Goal: Information Seeking & Learning: Learn about a topic

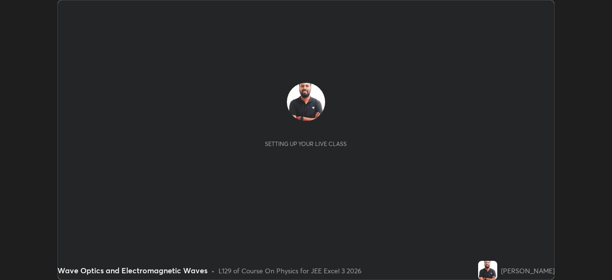
scroll to position [280, 612]
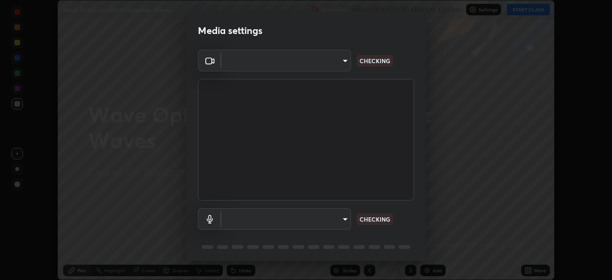
type input "718deecf834a2402e9859888758a2701a1d92989cf10273566d2a6ce3300f65d"
type input "a75359b4f40e144b74a4853d299cb10942348b3e6b3f88c79c501693e4cedbc6"
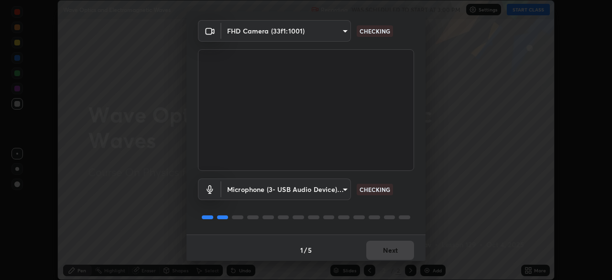
scroll to position [33, 0]
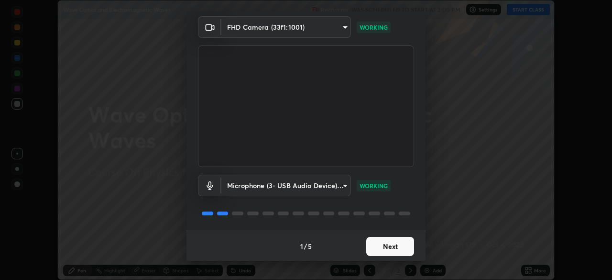
click at [389, 246] on button "Next" at bounding box center [390, 246] width 48 height 19
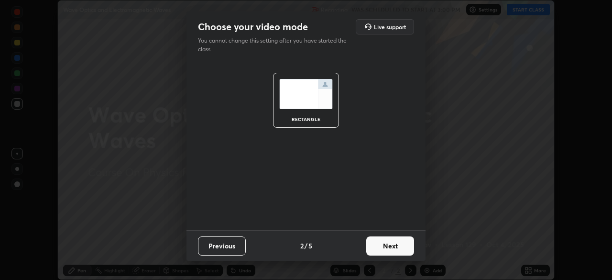
scroll to position [0, 0]
click at [389, 246] on button "Next" at bounding box center [390, 245] width 48 height 19
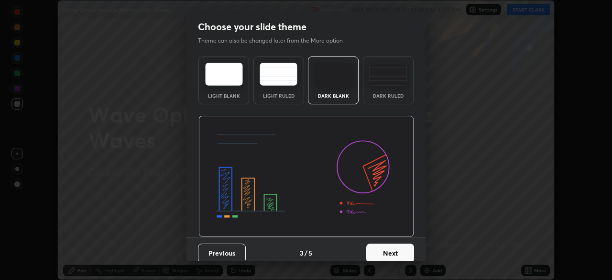
click at [391, 246] on button "Next" at bounding box center [390, 252] width 48 height 19
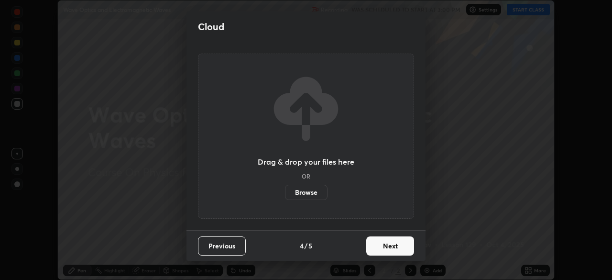
click at [390, 247] on button "Next" at bounding box center [390, 245] width 48 height 19
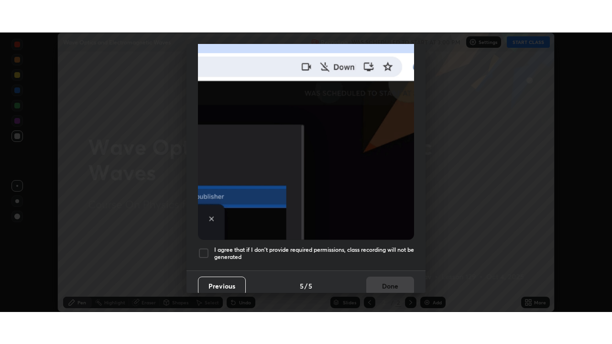
scroll to position [229, 0]
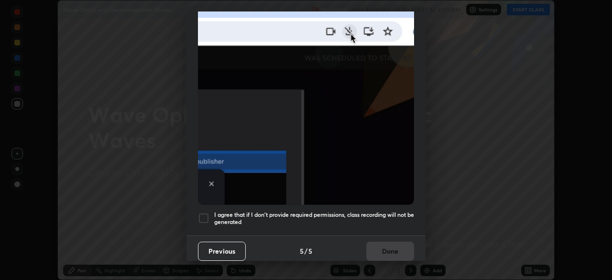
click at [204, 214] on div at bounding box center [203, 217] width 11 height 11
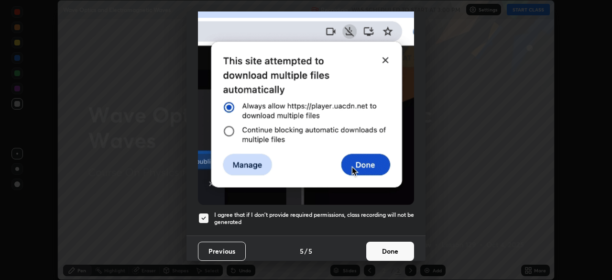
click at [385, 248] on button "Done" at bounding box center [390, 251] width 48 height 19
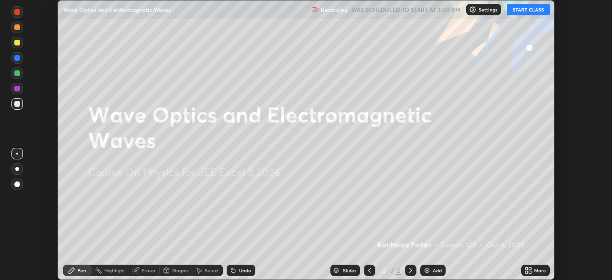
click at [532, 11] on button "START CLASS" at bounding box center [528, 9] width 43 height 11
click at [528, 272] on icon at bounding box center [527, 272] width 2 height 2
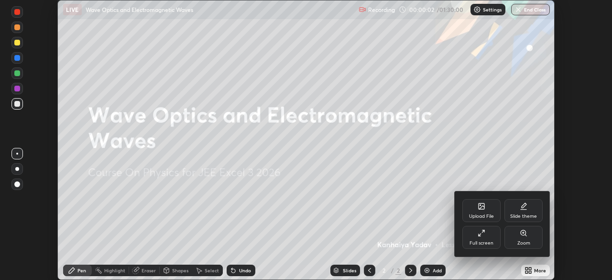
click at [482, 239] on div "Full screen" at bounding box center [481, 237] width 38 height 23
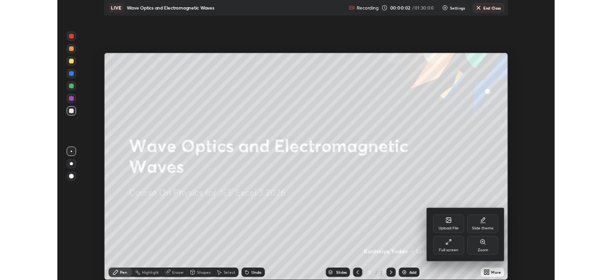
scroll to position [344, 612]
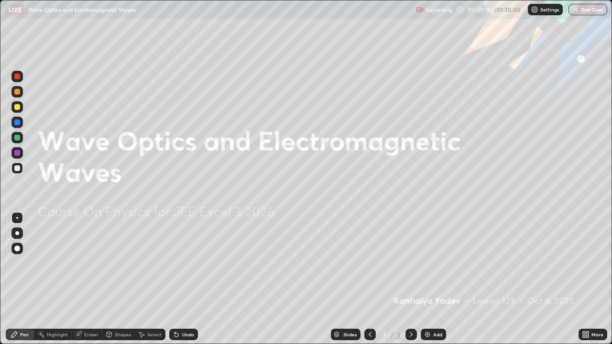
click at [410, 279] on icon at bounding box center [411, 335] width 8 height 8
click at [408, 279] on icon at bounding box center [411, 335] width 8 height 8
click at [426, 279] on img at bounding box center [428, 335] width 8 height 8
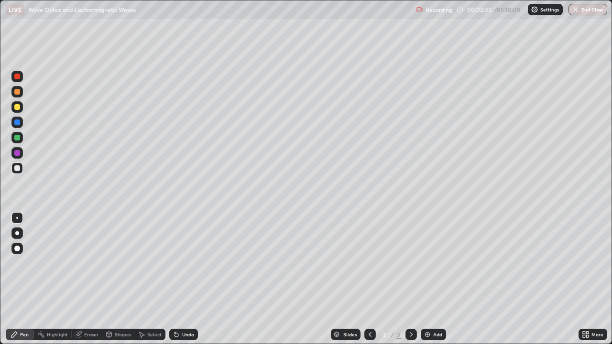
click at [18, 94] on div at bounding box center [17, 92] width 6 height 6
click at [18, 168] on div at bounding box center [17, 168] width 6 height 6
click at [19, 247] on div at bounding box center [17, 249] width 6 height 6
click at [19, 234] on div at bounding box center [17, 233] width 4 height 4
click at [16, 279] on icon at bounding box center [14, 335] width 6 height 6
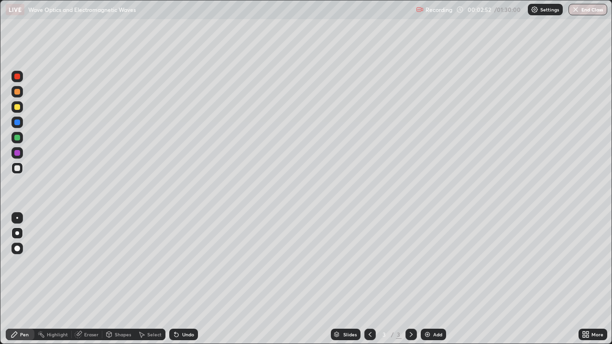
click at [82, 279] on div "Eraser" at bounding box center [87, 334] width 31 height 11
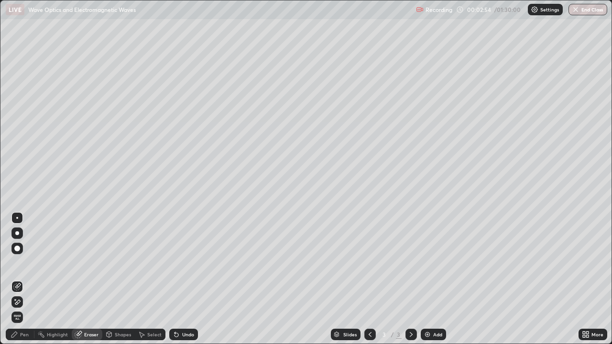
click at [19, 279] on div "Pen" at bounding box center [20, 334] width 29 height 11
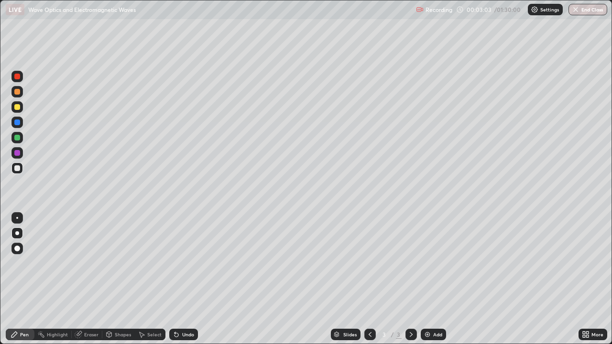
click at [175, 279] on icon at bounding box center [177, 335] width 4 height 4
click at [180, 279] on div "Undo" at bounding box center [183, 334] width 29 height 11
click at [179, 279] on div "Undo" at bounding box center [183, 334] width 29 height 11
click at [15, 154] on div at bounding box center [17, 153] width 6 height 6
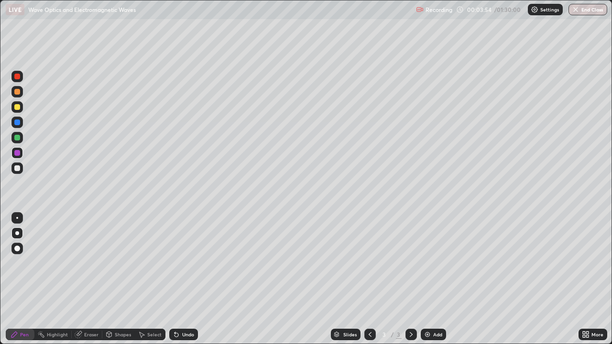
click at [15, 137] on div at bounding box center [17, 138] width 6 height 6
click at [410, 279] on icon at bounding box center [411, 335] width 8 height 8
click at [427, 279] on img at bounding box center [428, 335] width 8 height 8
click at [19, 168] on div at bounding box center [17, 168] width 6 height 6
click at [16, 154] on div at bounding box center [17, 153] width 6 height 6
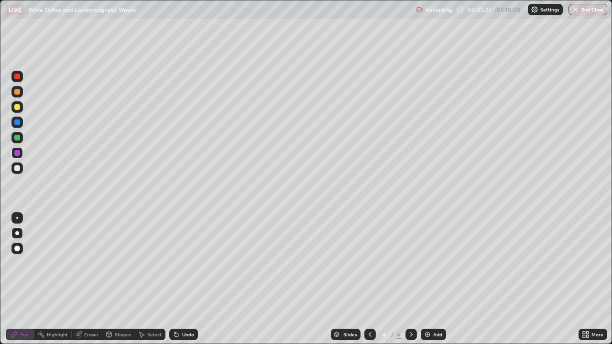
click at [17, 169] on div at bounding box center [17, 168] width 6 height 6
click at [16, 169] on div at bounding box center [17, 168] width 6 height 6
click at [17, 155] on div at bounding box center [17, 153] width 6 height 6
click at [18, 166] on div at bounding box center [17, 168] width 6 height 6
click at [410, 279] on icon at bounding box center [411, 335] width 8 height 8
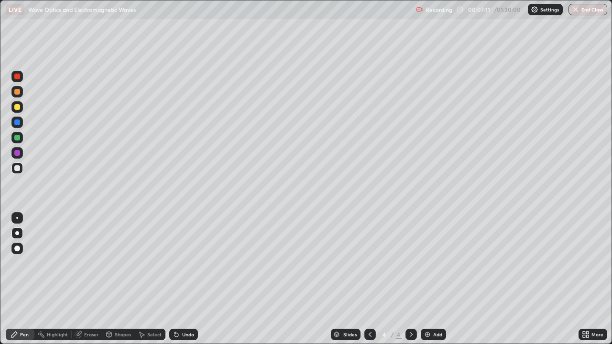
click at [426, 279] on img at bounding box center [428, 335] width 8 height 8
click at [176, 279] on icon at bounding box center [177, 335] width 4 height 4
click at [175, 279] on icon at bounding box center [177, 335] width 4 height 4
click at [179, 279] on div "Undo" at bounding box center [183, 334] width 29 height 11
click at [176, 279] on icon at bounding box center [177, 335] width 4 height 4
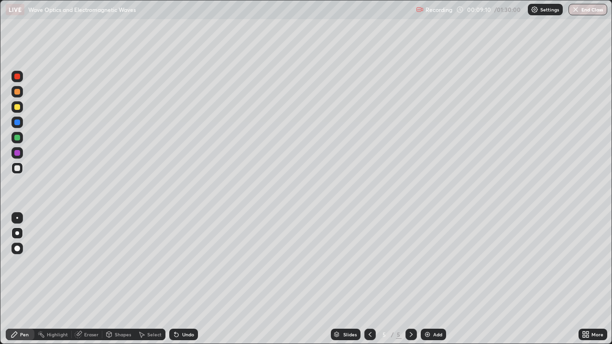
click at [408, 279] on icon at bounding box center [411, 335] width 8 height 8
click at [425, 279] on img at bounding box center [428, 335] width 8 height 8
click at [17, 167] on div at bounding box center [17, 168] width 6 height 6
click at [16, 154] on div at bounding box center [17, 153] width 6 height 6
click at [15, 109] on div at bounding box center [17, 107] width 6 height 6
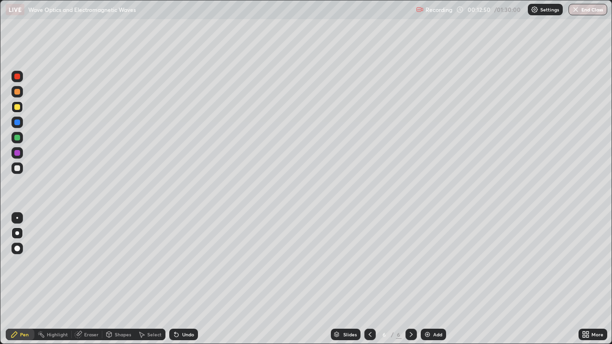
click at [15, 169] on div at bounding box center [17, 168] width 6 height 6
click at [408, 279] on icon at bounding box center [411, 335] width 8 height 8
click at [410, 279] on icon at bounding box center [411, 335] width 8 height 8
click at [431, 279] on div "Add" at bounding box center [433, 334] width 25 height 11
click at [114, 279] on div "Shapes" at bounding box center [118, 334] width 33 height 11
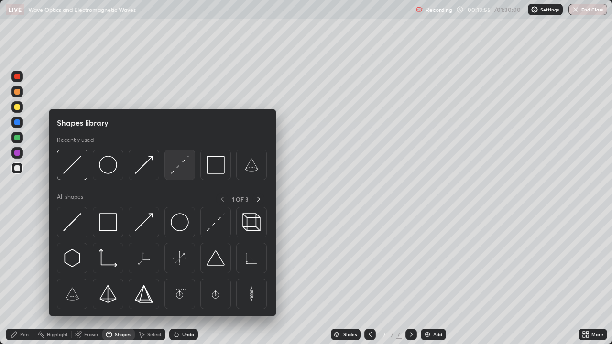
click at [174, 166] on img at bounding box center [180, 165] width 18 height 18
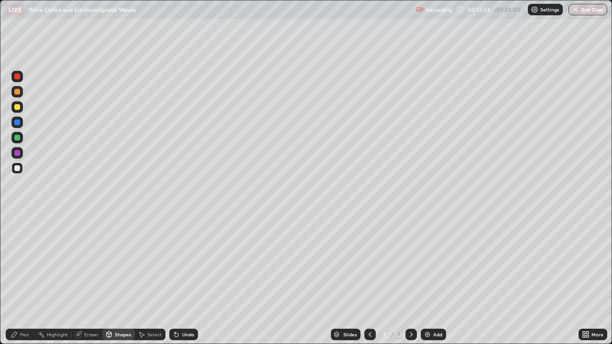
click at [17, 108] on div at bounding box center [17, 107] width 6 height 6
click at [24, 279] on div "Pen" at bounding box center [24, 334] width 9 height 5
click at [19, 170] on div at bounding box center [17, 168] width 6 height 6
click at [179, 279] on icon at bounding box center [177, 335] width 8 height 8
click at [16, 110] on div at bounding box center [17, 107] width 6 height 6
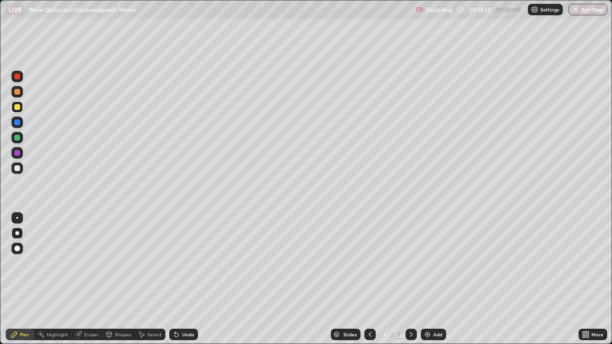
click at [88, 279] on div "Eraser" at bounding box center [91, 334] width 14 height 5
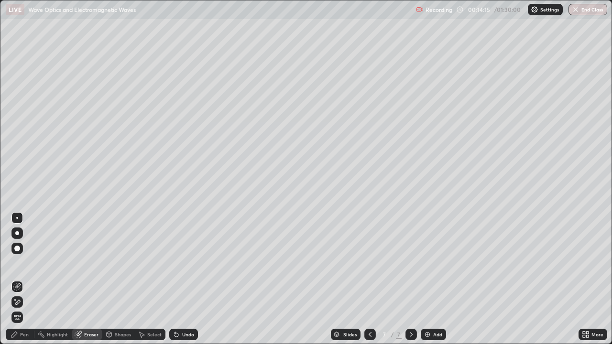
click at [22, 279] on div "Pen" at bounding box center [24, 334] width 9 height 5
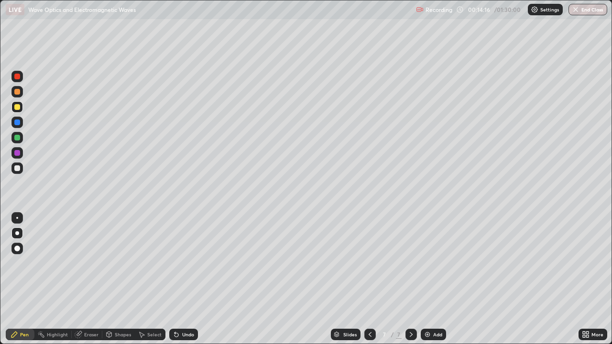
click at [16, 107] on div at bounding box center [17, 107] width 6 height 6
click at [115, 279] on div "Shapes" at bounding box center [123, 334] width 16 height 5
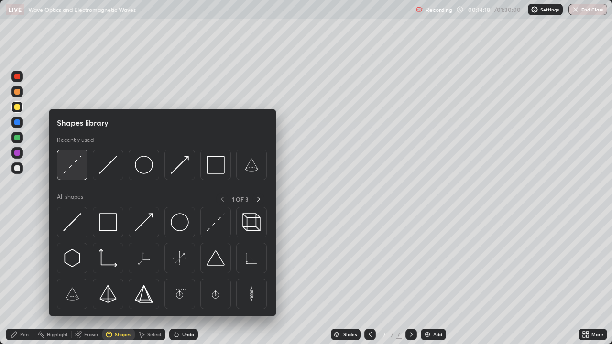
click at [73, 165] on img at bounding box center [72, 165] width 18 height 18
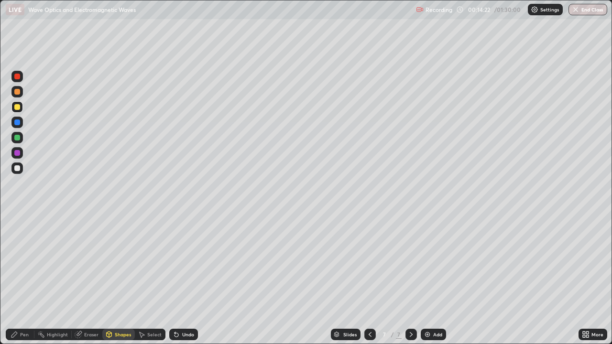
click at [16, 279] on icon at bounding box center [15, 335] width 8 height 8
click at [15, 168] on div at bounding box center [17, 168] width 6 height 6
click at [15, 122] on div at bounding box center [17, 123] width 6 height 6
click at [109, 279] on icon at bounding box center [109, 333] width 5 height 1
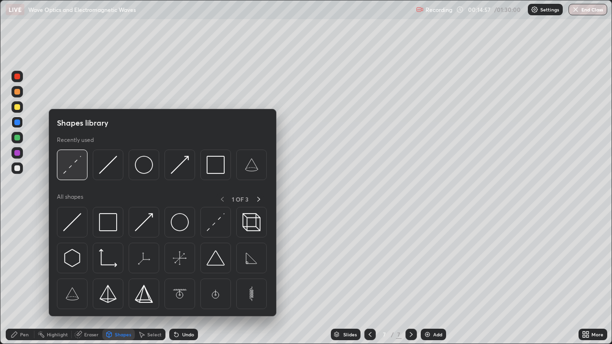
click at [74, 165] on img at bounding box center [72, 165] width 18 height 18
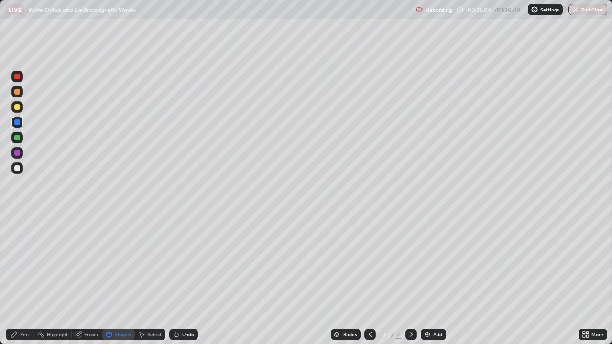
click at [17, 154] on div at bounding box center [17, 153] width 6 height 6
click at [175, 279] on icon at bounding box center [177, 335] width 4 height 4
click at [30, 279] on div "Pen" at bounding box center [20, 334] width 29 height 11
click at [120, 279] on div "Shapes" at bounding box center [123, 334] width 16 height 5
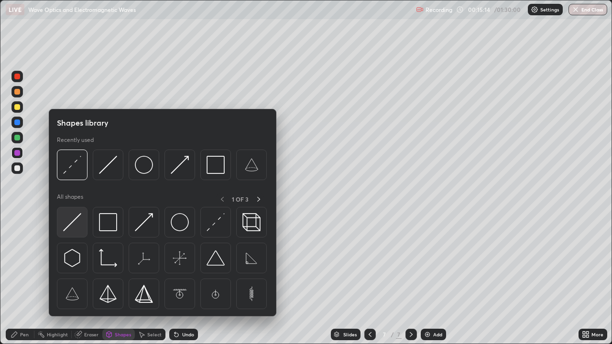
click at [75, 223] on img at bounding box center [72, 222] width 18 height 18
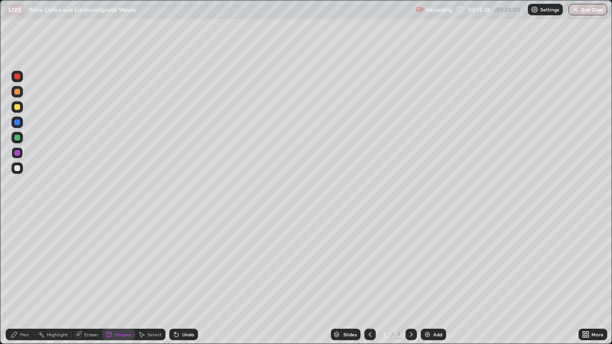
click at [175, 279] on icon at bounding box center [177, 335] width 4 height 4
click at [178, 279] on icon at bounding box center [177, 335] width 8 height 8
click at [179, 279] on div "Undo" at bounding box center [183, 334] width 29 height 11
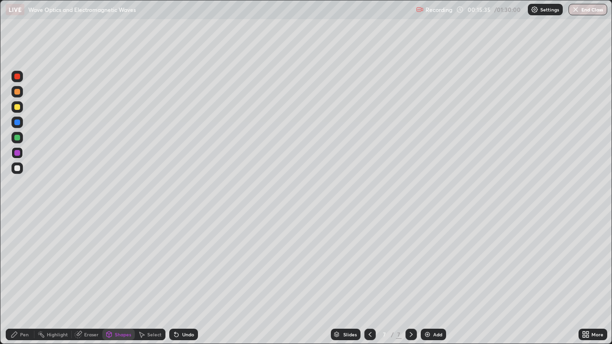
click at [117, 279] on div "Shapes" at bounding box center [123, 334] width 16 height 5
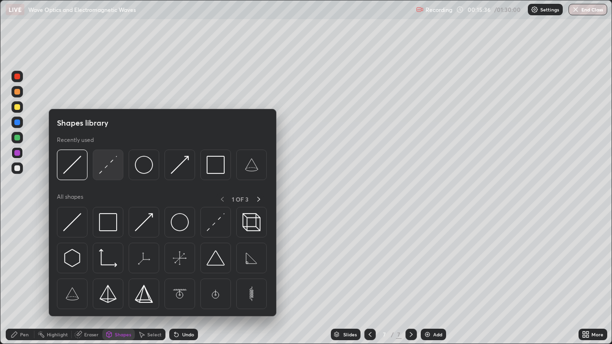
click at [107, 170] on img at bounding box center [108, 165] width 18 height 18
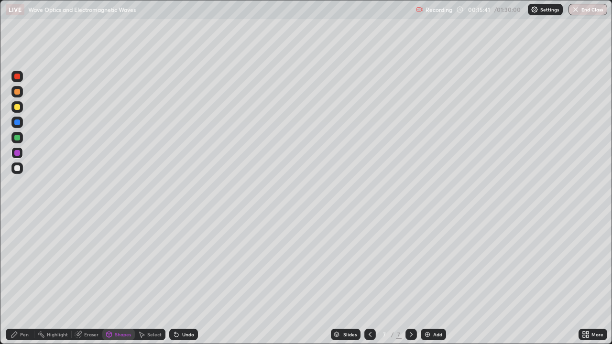
click at [22, 279] on div "Pen" at bounding box center [20, 334] width 29 height 11
click at [18, 169] on div at bounding box center [17, 168] width 6 height 6
click at [117, 279] on div "Shapes" at bounding box center [118, 334] width 33 height 11
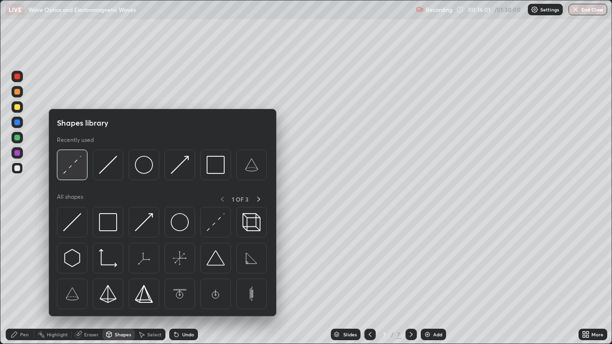
click at [70, 167] on img at bounding box center [72, 165] width 18 height 18
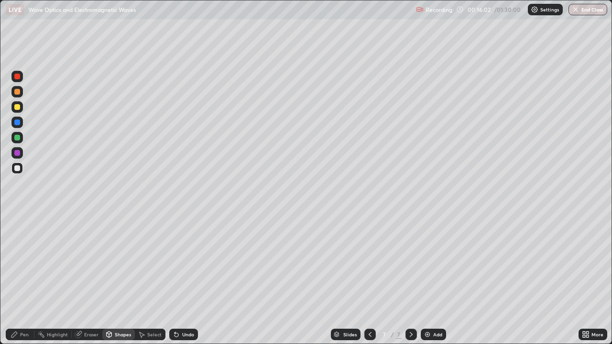
click at [17, 153] on div at bounding box center [17, 153] width 6 height 6
click at [17, 139] on div at bounding box center [17, 138] width 6 height 6
click at [23, 279] on div "Pen" at bounding box center [24, 334] width 9 height 5
click at [16, 167] on div at bounding box center [17, 168] width 6 height 6
click at [18, 139] on div at bounding box center [17, 138] width 6 height 6
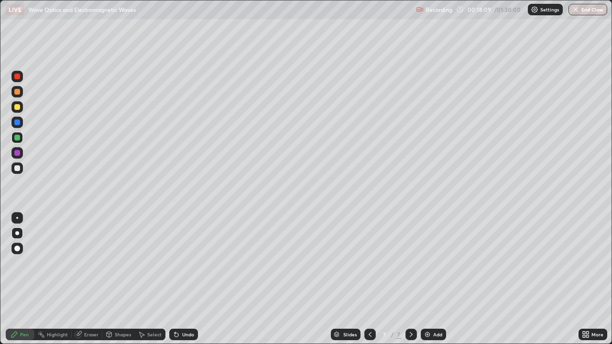
click at [87, 279] on div "Eraser" at bounding box center [91, 334] width 14 height 5
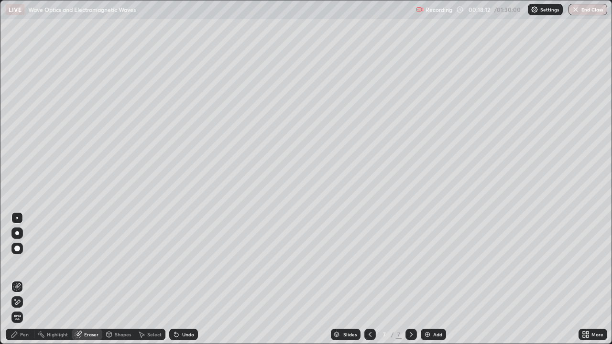
click at [21, 279] on div "Pen" at bounding box center [24, 334] width 9 height 5
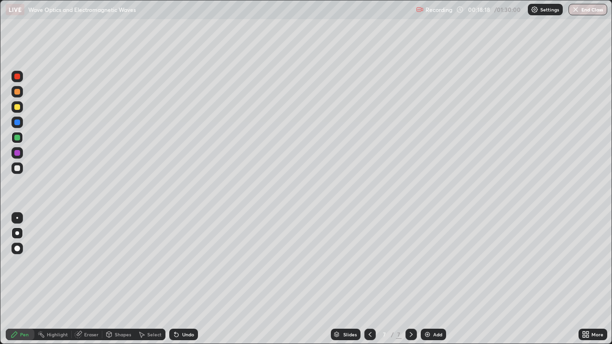
click at [18, 170] on div at bounding box center [17, 168] width 6 height 6
click at [409, 279] on icon at bounding box center [411, 335] width 8 height 8
click at [428, 279] on img at bounding box center [428, 335] width 8 height 8
click at [179, 279] on div "Undo" at bounding box center [183, 334] width 29 height 11
click at [182, 279] on div "Undo" at bounding box center [188, 334] width 12 height 5
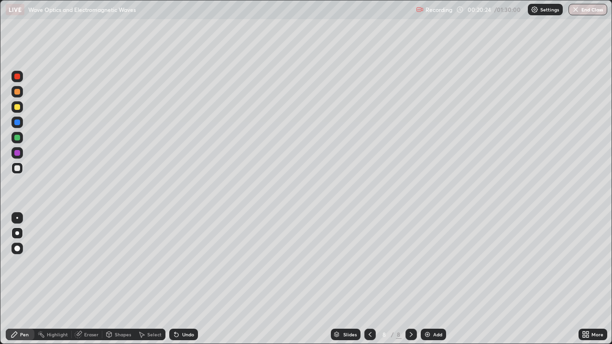
click at [17, 153] on div at bounding box center [17, 153] width 6 height 6
click at [118, 279] on div "Shapes" at bounding box center [123, 334] width 16 height 5
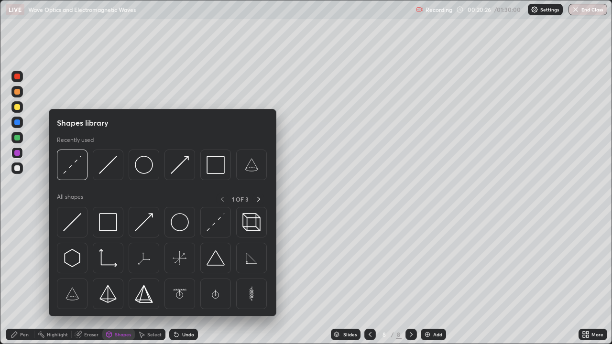
click at [76, 166] on img at bounding box center [72, 165] width 18 height 18
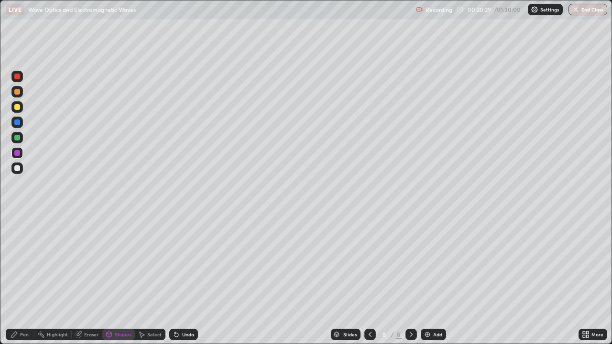
click at [26, 279] on div "Pen" at bounding box center [24, 334] width 9 height 5
click at [18, 167] on div at bounding box center [17, 168] width 6 height 6
click at [115, 279] on div "Shapes" at bounding box center [123, 334] width 16 height 5
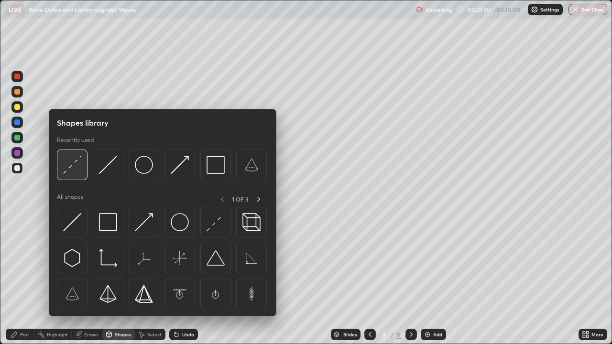
click at [74, 171] on img at bounding box center [72, 165] width 18 height 18
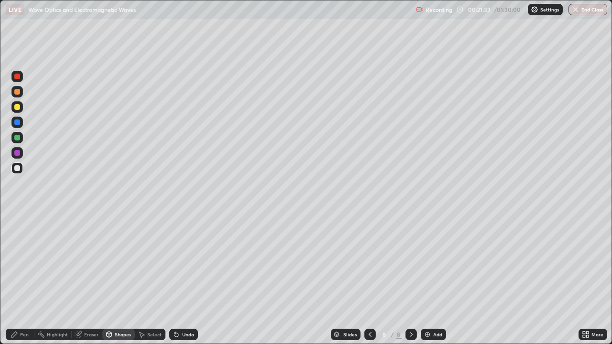
click at [188, 279] on div "Undo" at bounding box center [188, 334] width 12 height 5
click at [182, 279] on div "Undo" at bounding box center [183, 334] width 29 height 11
click at [19, 279] on div "Pen" at bounding box center [20, 334] width 29 height 11
click at [183, 279] on div "Undo" at bounding box center [188, 334] width 12 height 5
click at [117, 279] on div "Shapes" at bounding box center [123, 334] width 16 height 5
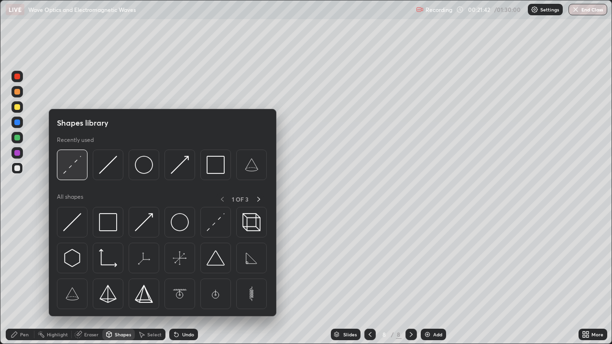
click at [74, 164] on img at bounding box center [72, 165] width 18 height 18
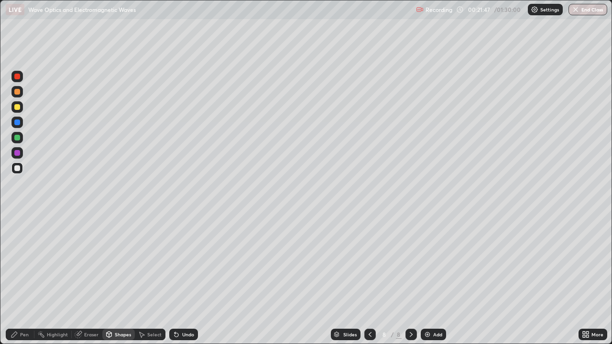
click at [21, 279] on div "Pen" at bounding box center [24, 334] width 9 height 5
click at [20, 153] on div at bounding box center [17, 153] width 6 height 6
click at [19, 169] on div at bounding box center [17, 168] width 6 height 6
click at [410, 279] on icon at bounding box center [411, 335] width 8 height 8
click at [409, 279] on icon at bounding box center [411, 335] width 8 height 8
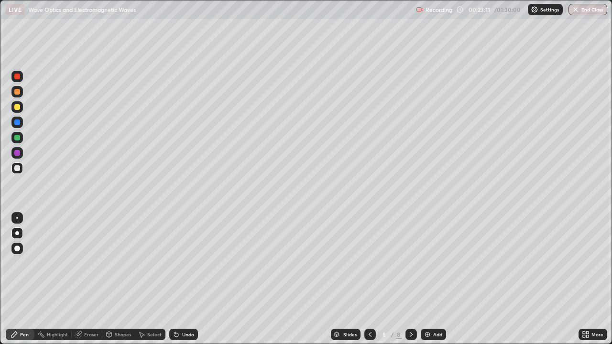
click at [428, 279] on img at bounding box center [428, 335] width 8 height 8
click at [116, 279] on div "Shapes" at bounding box center [123, 334] width 16 height 5
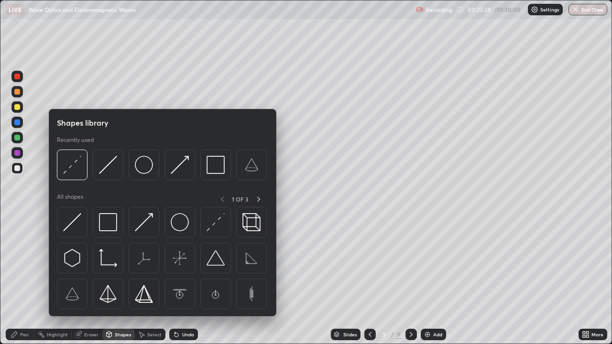
click at [92, 279] on div "Eraser" at bounding box center [91, 334] width 14 height 5
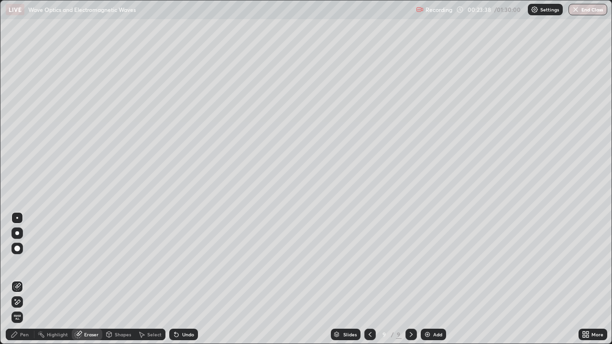
click at [118, 279] on div "Shapes" at bounding box center [118, 334] width 33 height 11
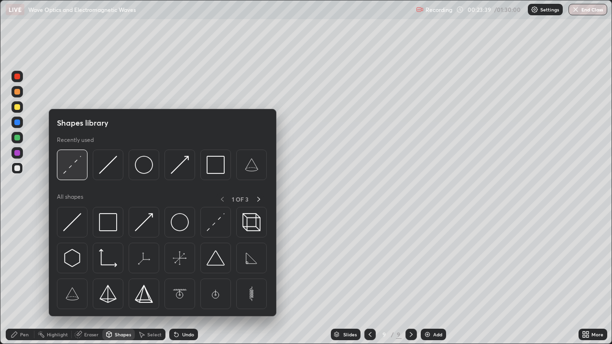
click at [70, 168] on img at bounding box center [72, 165] width 18 height 18
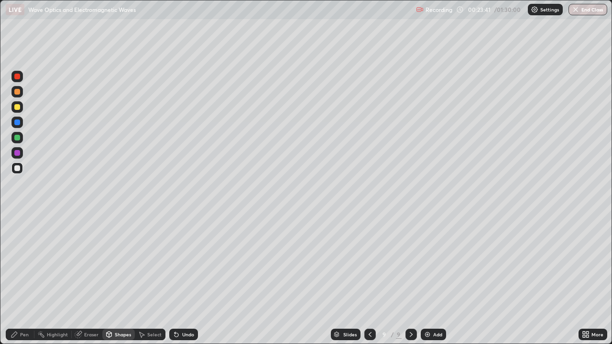
click at [16, 155] on div at bounding box center [17, 153] width 6 height 6
click at [20, 279] on div "Pen" at bounding box center [20, 334] width 29 height 11
click at [17, 138] on div at bounding box center [17, 138] width 6 height 6
click at [367, 279] on icon at bounding box center [370, 335] width 8 height 8
click at [410, 279] on icon at bounding box center [411, 335] width 8 height 8
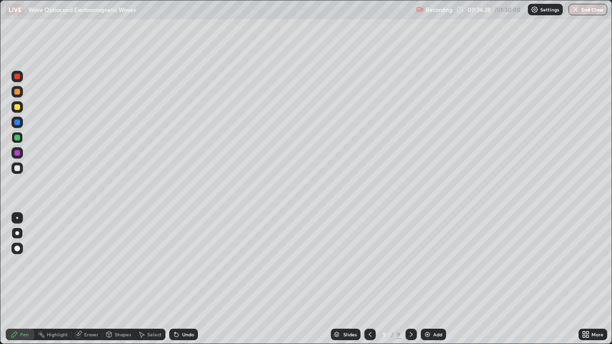
click at [85, 279] on div "Eraser" at bounding box center [91, 334] width 14 height 5
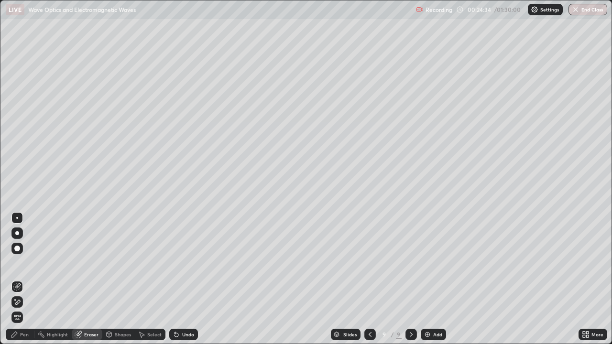
click at [115, 279] on div "Shapes" at bounding box center [123, 334] width 16 height 5
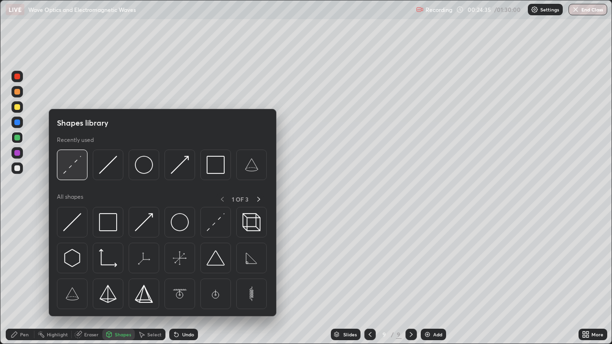
click at [72, 166] on img at bounding box center [72, 165] width 18 height 18
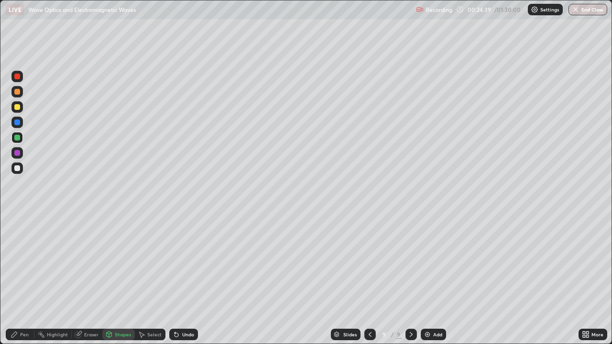
click at [21, 156] on div at bounding box center [16, 152] width 11 height 11
click at [18, 279] on icon at bounding box center [15, 335] width 8 height 8
click at [17, 167] on div at bounding box center [17, 168] width 6 height 6
click at [409, 279] on icon at bounding box center [411, 335] width 8 height 8
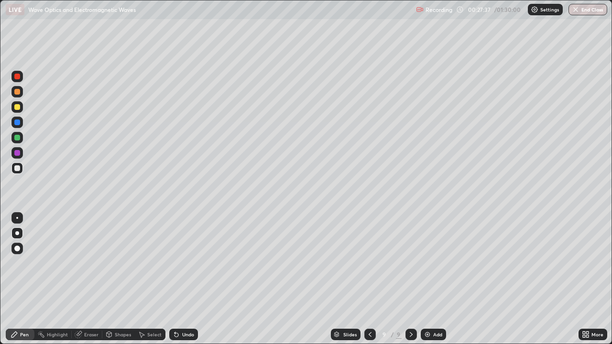
click at [427, 279] on img at bounding box center [428, 335] width 8 height 8
click at [17, 138] on div at bounding box center [17, 138] width 6 height 6
click at [119, 279] on div "Shapes" at bounding box center [123, 334] width 16 height 5
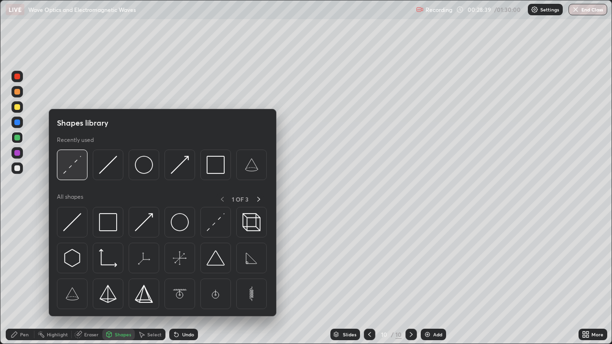
click at [73, 165] on img at bounding box center [72, 165] width 18 height 18
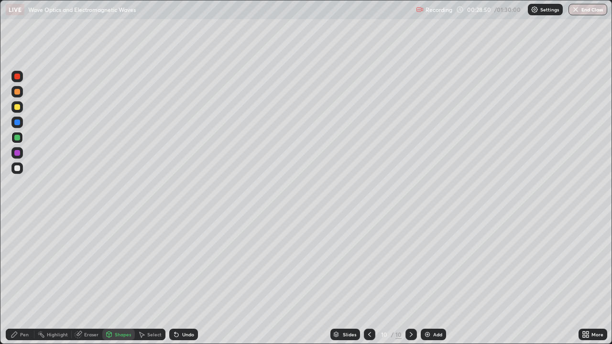
click at [17, 169] on div at bounding box center [17, 168] width 6 height 6
click at [16, 154] on div at bounding box center [17, 153] width 6 height 6
click at [182, 279] on div "Undo" at bounding box center [188, 334] width 12 height 5
click at [86, 279] on div "Eraser" at bounding box center [91, 334] width 14 height 5
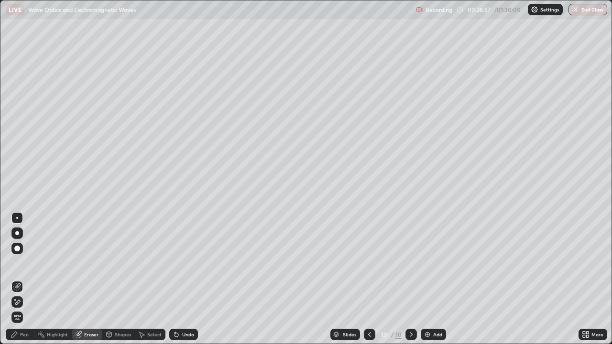
click at [118, 279] on div "Shapes" at bounding box center [123, 334] width 16 height 5
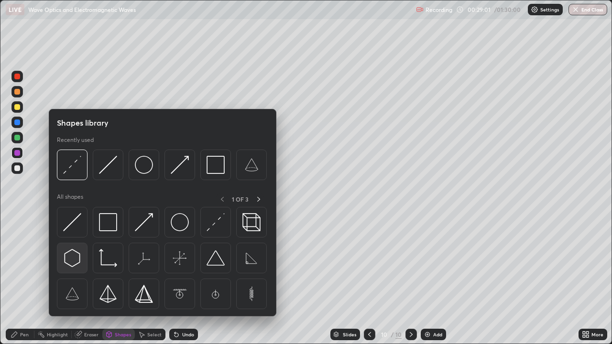
click at [75, 257] on img at bounding box center [72, 258] width 18 height 18
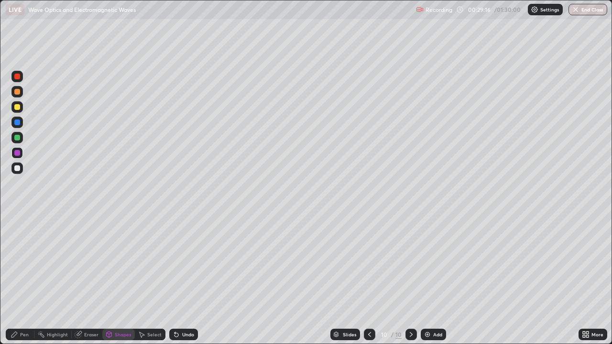
click at [177, 279] on icon at bounding box center [177, 335] width 4 height 4
click at [147, 279] on div "Select" at bounding box center [154, 334] width 14 height 5
click at [185, 279] on div "Undo" at bounding box center [188, 334] width 12 height 5
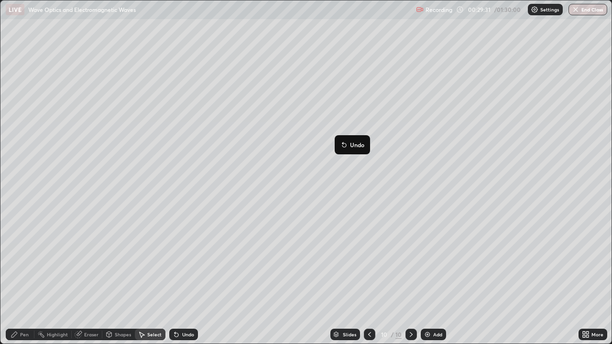
click at [313, 156] on div "41 ° Undo Copy Duplicate Duplicate to new slide Delete" at bounding box center [306, 172] width 612 height 344
click at [311, 162] on div "0 ° Undo Copy Duplicate Duplicate to new slide Delete" at bounding box center [306, 172] width 612 height 344
click at [0, 0] on p "Delete" at bounding box center [0, 0] width 0 height 0
click at [116, 279] on div "Shapes" at bounding box center [123, 334] width 16 height 5
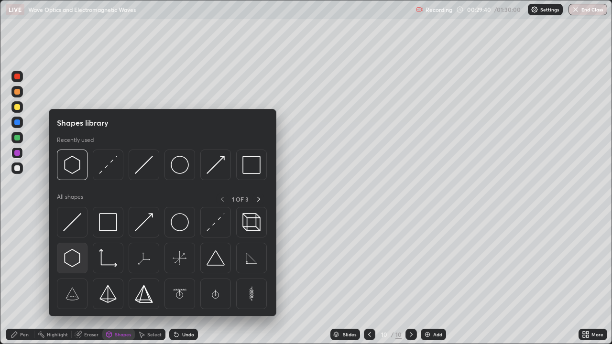
click at [70, 257] on img at bounding box center [72, 258] width 18 height 18
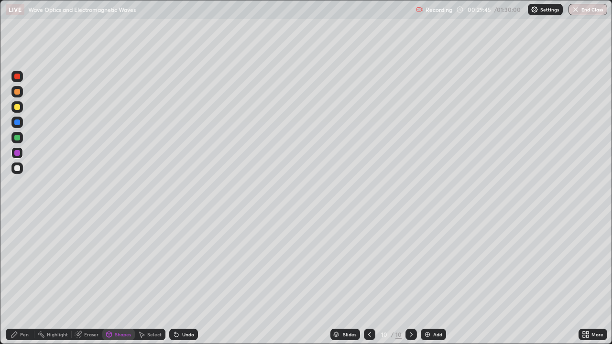
click at [149, 279] on div "Select" at bounding box center [154, 334] width 14 height 5
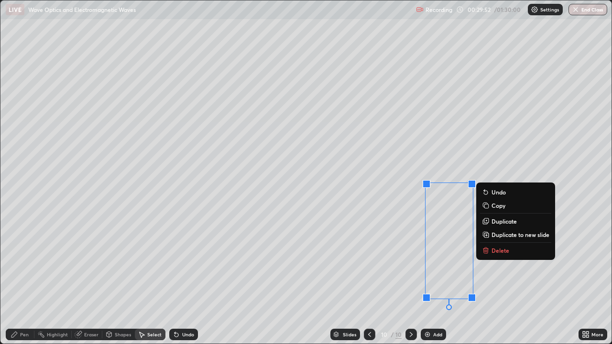
click at [498, 222] on p "Duplicate" at bounding box center [504, 222] width 25 height 8
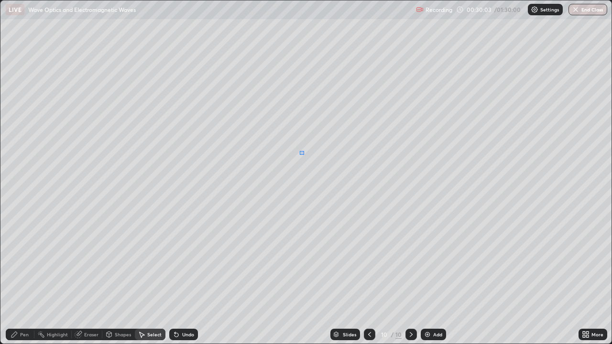
click at [304, 154] on div "0 ° Undo Copy Duplicate Duplicate to new slide Delete" at bounding box center [306, 172] width 612 height 344
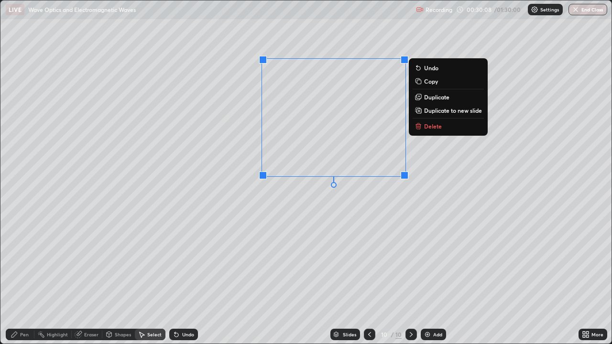
click at [301, 201] on div "0 ° Undo Copy Duplicate Duplicate to new slide Delete" at bounding box center [306, 172] width 612 height 344
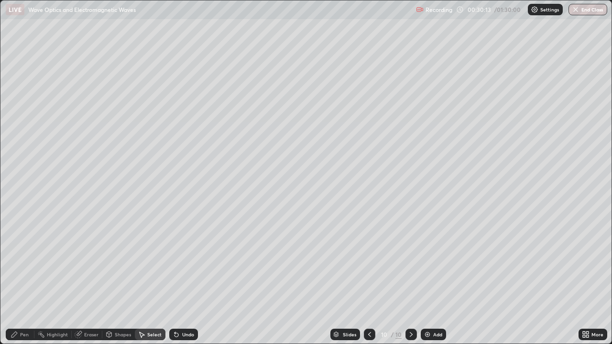
click at [183, 279] on div "Undo" at bounding box center [188, 334] width 12 height 5
click at [179, 279] on div "Undo" at bounding box center [183, 334] width 29 height 11
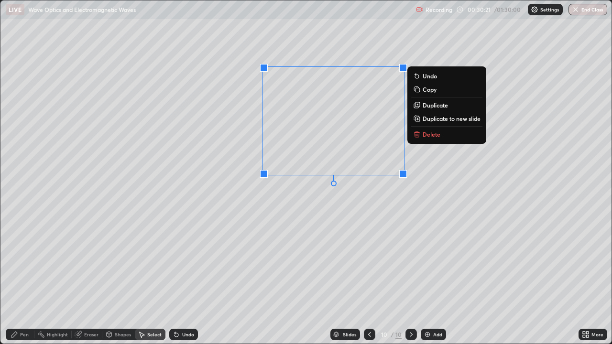
click at [320, 255] on div "0 ° Undo Copy Duplicate Duplicate to new slide Delete" at bounding box center [306, 172] width 612 height 344
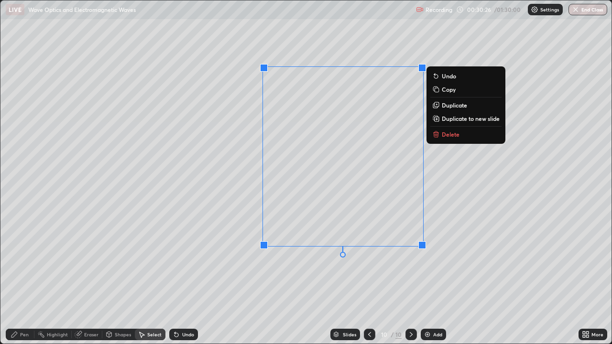
click at [436, 132] on icon at bounding box center [436, 132] width 3 height 1
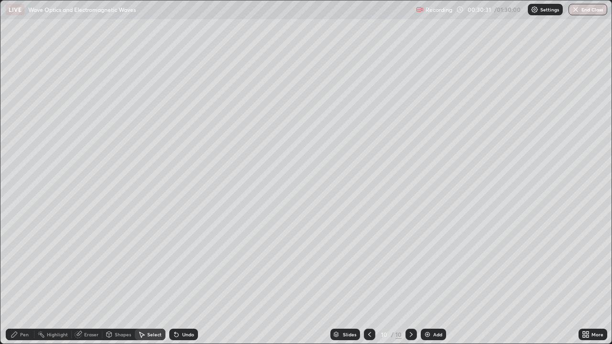
click at [149, 279] on div "Select" at bounding box center [154, 334] width 14 height 5
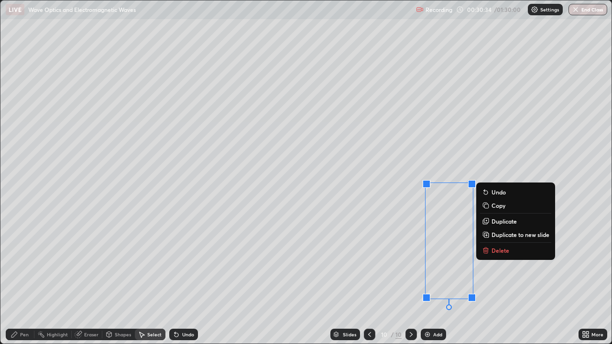
click at [500, 221] on p "Duplicate" at bounding box center [504, 222] width 25 height 8
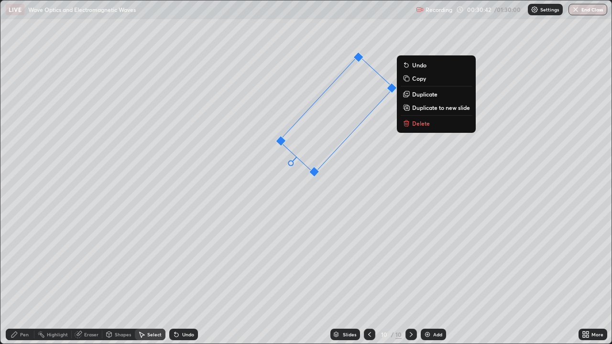
click at [278, 225] on div "43 ° Undo Copy Duplicate Duplicate to new slide Delete" at bounding box center [306, 172] width 612 height 344
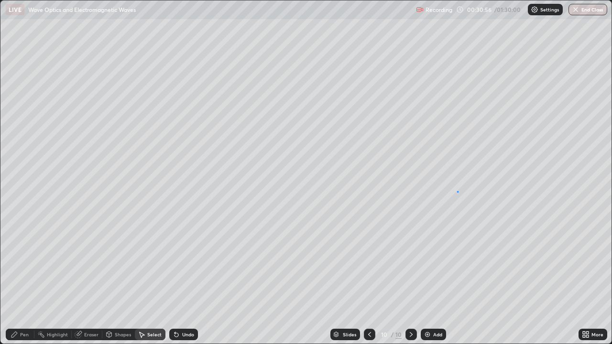
click at [457, 191] on div "0 ° Undo Copy Duplicate Duplicate to new slide Delete" at bounding box center [306, 172] width 612 height 344
click at [115, 279] on div "Shapes" at bounding box center [123, 334] width 16 height 5
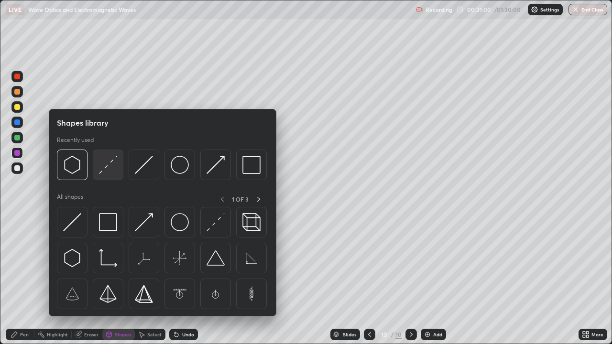
click at [107, 166] on img at bounding box center [108, 165] width 18 height 18
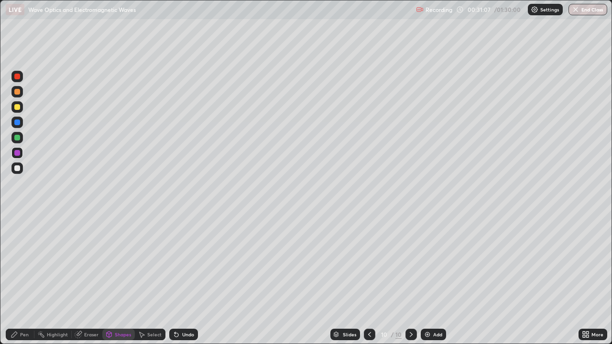
click at [18, 279] on div "Pen" at bounding box center [20, 334] width 29 height 11
click at [15, 170] on div at bounding box center [17, 168] width 6 height 6
click at [183, 279] on div "Undo" at bounding box center [188, 334] width 12 height 5
click at [182, 279] on div "Undo" at bounding box center [188, 334] width 12 height 5
click at [183, 279] on div "Undo" at bounding box center [188, 334] width 12 height 5
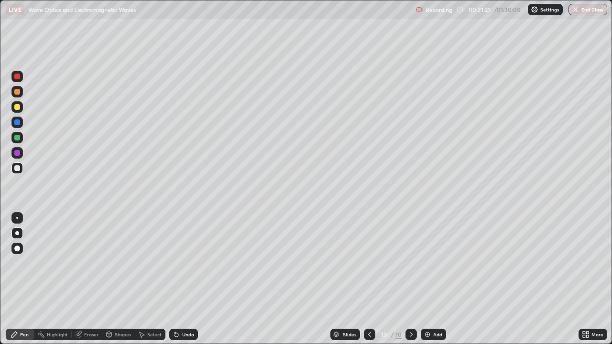
click at [182, 279] on div "Undo" at bounding box center [188, 334] width 12 height 5
click at [183, 279] on div "Undo" at bounding box center [188, 334] width 12 height 5
click at [182, 279] on div "Undo" at bounding box center [188, 334] width 12 height 5
click at [182, 279] on div "Undo" at bounding box center [183, 334] width 29 height 11
click at [183, 279] on div "Undo" at bounding box center [183, 334] width 29 height 11
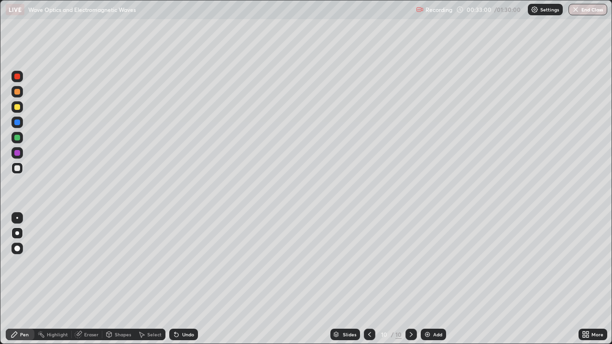
click at [182, 279] on div "Undo" at bounding box center [183, 334] width 29 height 11
click at [181, 279] on div "Undo" at bounding box center [183, 334] width 29 height 11
click at [179, 279] on div "Undo" at bounding box center [183, 334] width 29 height 11
click at [176, 279] on div "Undo" at bounding box center [183, 334] width 29 height 11
click at [410, 279] on icon at bounding box center [411, 334] width 3 height 5
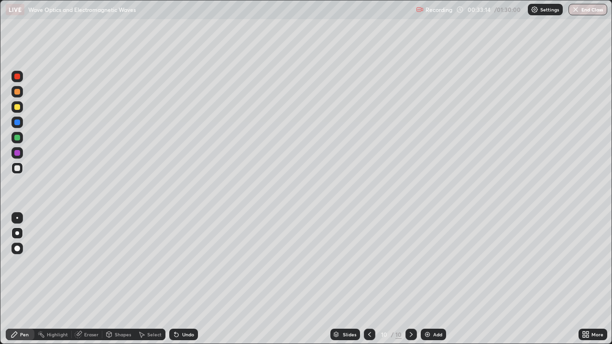
click at [425, 279] on img at bounding box center [428, 335] width 8 height 8
click at [368, 279] on div at bounding box center [369, 334] width 11 height 11
click at [368, 279] on icon at bounding box center [370, 335] width 8 height 8
click at [367, 279] on icon at bounding box center [370, 335] width 8 height 8
click at [369, 279] on icon at bounding box center [370, 335] width 8 height 8
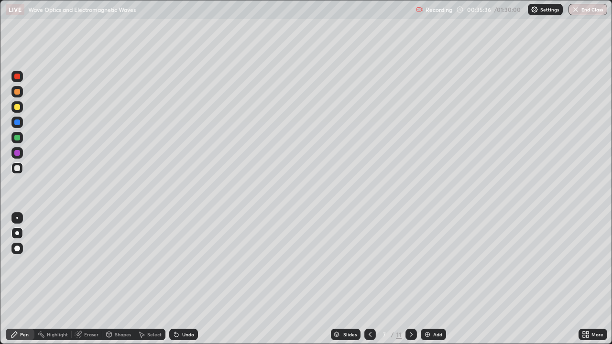
click at [369, 279] on icon at bounding box center [370, 335] width 8 height 8
click at [365, 279] on div at bounding box center [369, 334] width 11 height 11
click at [371, 279] on icon at bounding box center [370, 335] width 8 height 8
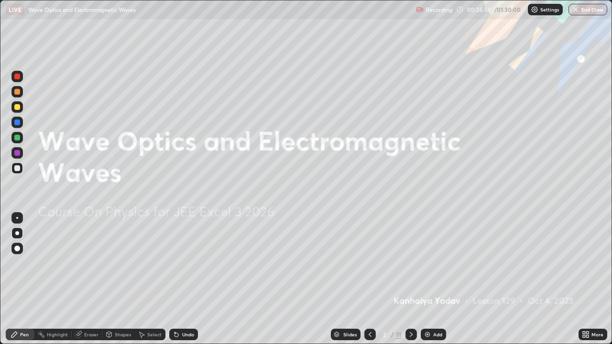
click at [409, 279] on icon at bounding box center [411, 335] width 8 height 8
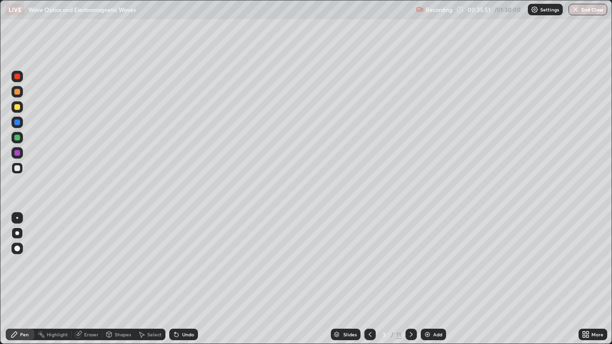
click at [409, 279] on icon at bounding box center [411, 335] width 8 height 8
click at [410, 279] on icon at bounding box center [411, 335] width 8 height 8
click at [409, 279] on icon at bounding box center [411, 335] width 8 height 8
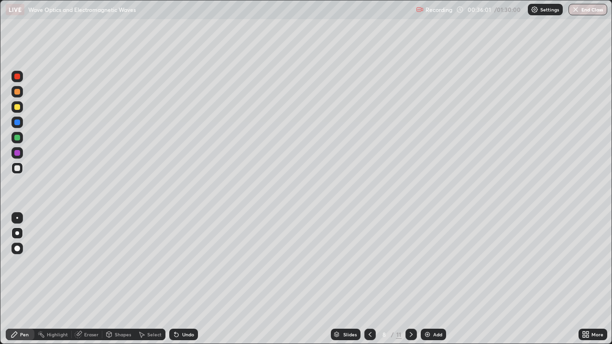
click at [410, 279] on icon at bounding box center [411, 335] width 8 height 8
click at [410, 279] on icon at bounding box center [411, 334] width 3 height 5
click at [368, 279] on icon at bounding box center [370, 335] width 8 height 8
click at [85, 279] on div "Eraser" at bounding box center [91, 334] width 14 height 5
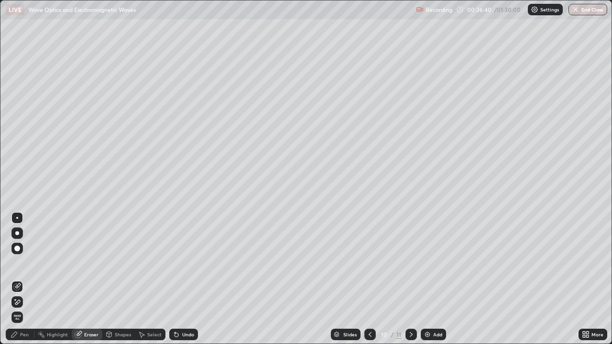
click at [23, 279] on div "Pen" at bounding box center [24, 334] width 9 height 5
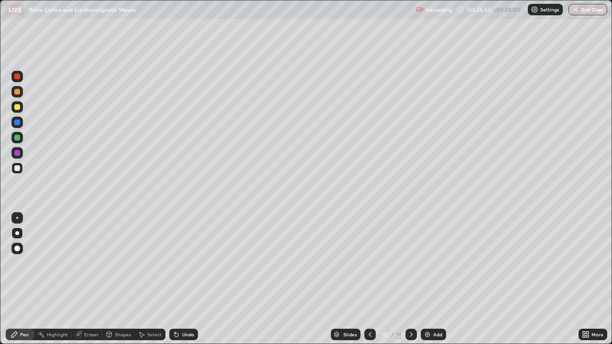
click at [369, 279] on icon at bounding box center [370, 335] width 8 height 8
click at [368, 279] on icon at bounding box center [370, 335] width 8 height 8
click at [369, 279] on icon at bounding box center [370, 335] width 8 height 8
click at [368, 279] on icon at bounding box center [370, 335] width 8 height 8
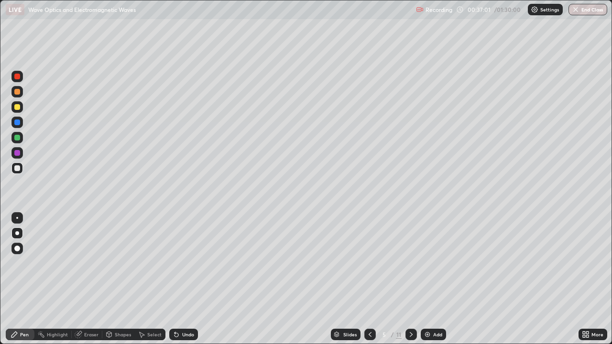
click at [369, 279] on icon at bounding box center [370, 335] width 8 height 8
click at [410, 279] on icon at bounding box center [411, 335] width 8 height 8
click at [369, 279] on icon at bounding box center [370, 335] width 8 height 8
click at [410, 279] on icon at bounding box center [411, 335] width 8 height 8
click at [368, 279] on icon at bounding box center [370, 335] width 8 height 8
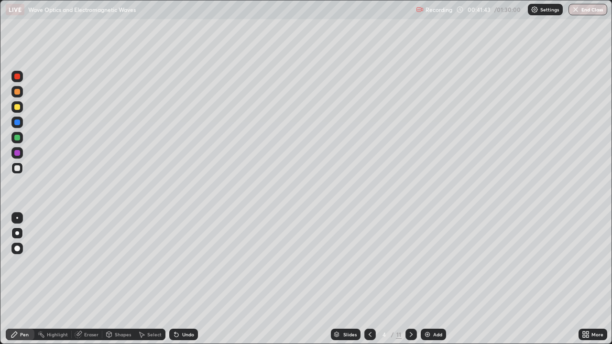
click at [410, 279] on icon at bounding box center [411, 335] width 8 height 8
click at [407, 279] on icon at bounding box center [411, 335] width 8 height 8
click at [409, 279] on icon at bounding box center [411, 335] width 8 height 8
click at [411, 279] on icon at bounding box center [411, 335] width 8 height 8
click at [408, 279] on icon at bounding box center [411, 335] width 8 height 8
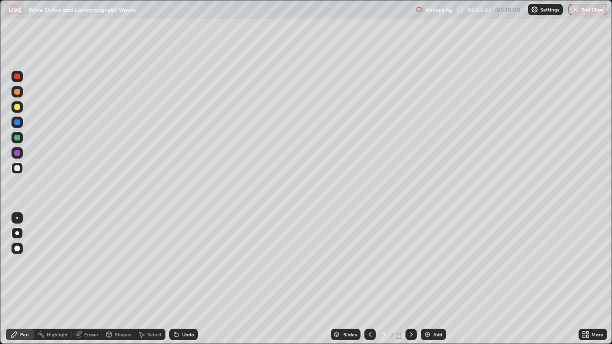
click at [369, 279] on icon at bounding box center [370, 335] width 8 height 8
click at [409, 279] on icon at bounding box center [411, 335] width 8 height 8
click at [408, 279] on icon at bounding box center [411, 335] width 8 height 8
click at [370, 279] on icon at bounding box center [370, 335] width 8 height 8
click at [410, 279] on icon at bounding box center [411, 335] width 8 height 8
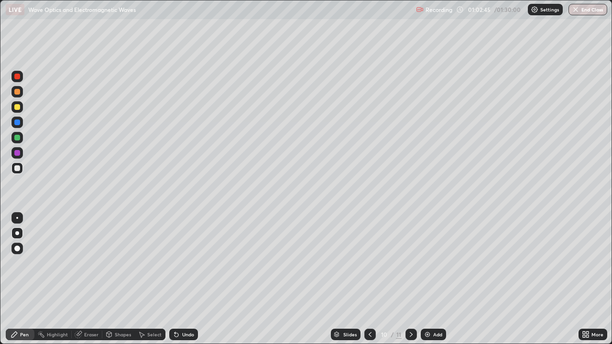
click at [410, 279] on icon at bounding box center [411, 335] width 8 height 8
click at [369, 279] on icon at bounding box center [370, 335] width 8 height 8
click at [410, 279] on icon at bounding box center [411, 335] width 8 height 8
click at [409, 279] on div at bounding box center [411, 334] width 11 height 11
click at [410, 279] on icon at bounding box center [411, 335] width 8 height 8
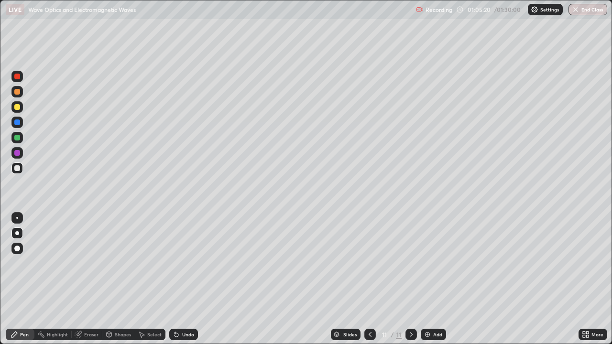
click at [408, 279] on icon at bounding box center [411, 335] width 8 height 8
click at [410, 279] on icon at bounding box center [411, 334] width 3 height 5
click at [409, 279] on icon at bounding box center [411, 335] width 8 height 8
click at [411, 279] on icon at bounding box center [411, 335] width 8 height 8
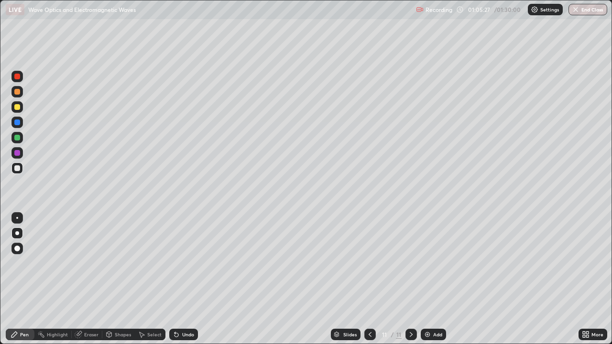
click at [411, 279] on icon at bounding box center [411, 335] width 8 height 8
click at [410, 279] on icon at bounding box center [411, 335] width 8 height 8
click at [427, 279] on img at bounding box center [428, 335] width 8 height 8
click at [175, 279] on icon at bounding box center [175, 332] width 1 height 1
click at [179, 279] on div "Undo" at bounding box center [183, 334] width 29 height 11
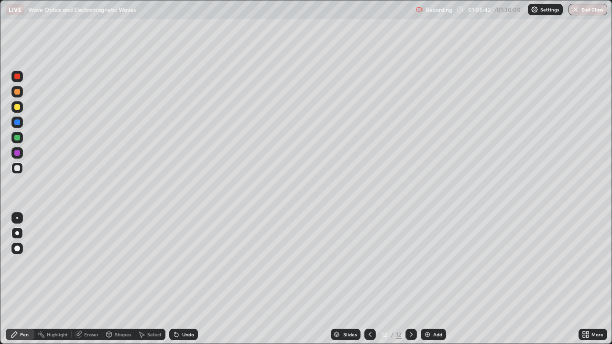
click at [183, 279] on div "Undo" at bounding box center [183, 334] width 29 height 11
click at [183, 279] on div "Undo" at bounding box center [188, 334] width 12 height 5
click at [180, 279] on div "Undo" at bounding box center [183, 334] width 29 height 11
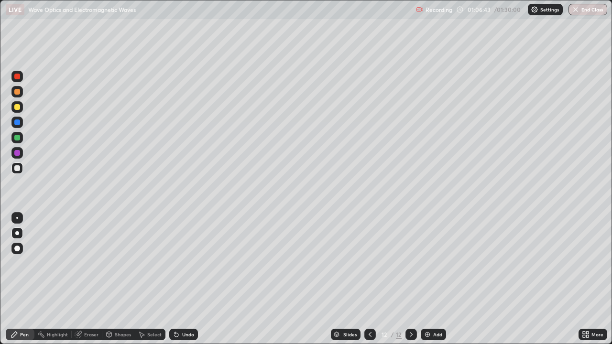
click at [409, 279] on icon at bounding box center [411, 335] width 8 height 8
click at [408, 279] on icon at bounding box center [411, 335] width 8 height 8
click at [428, 279] on img at bounding box center [428, 335] width 8 height 8
click at [119, 279] on div "Shapes" at bounding box center [123, 334] width 16 height 5
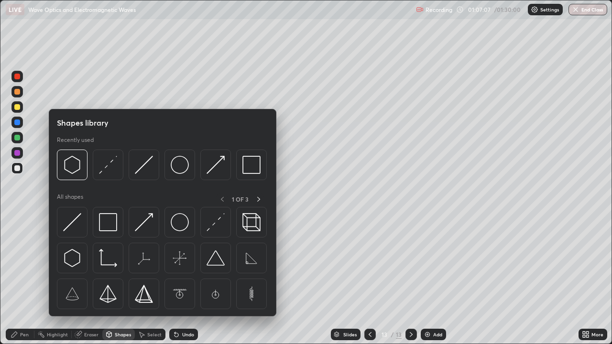
click at [106, 163] on img at bounding box center [108, 165] width 18 height 18
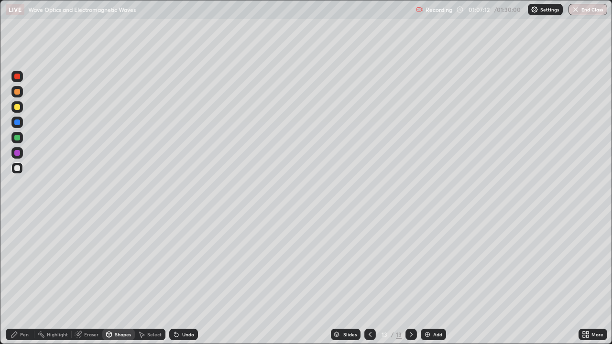
click at [19, 279] on div "Pen" at bounding box center [20, 334] width 29 height 11
click at [175, 279] on icon at bounding box center [175, 332] width 1 height 1
click at [179, 279] on div "Undo" at bounding box center [183, 334] width 29 height 11
click at [178, 279] on icon at bounding box center [177, 335] width 8 height 8
click at [88, 279] on div "Eraser" at bounding box center [91, 334] width 14 height 5
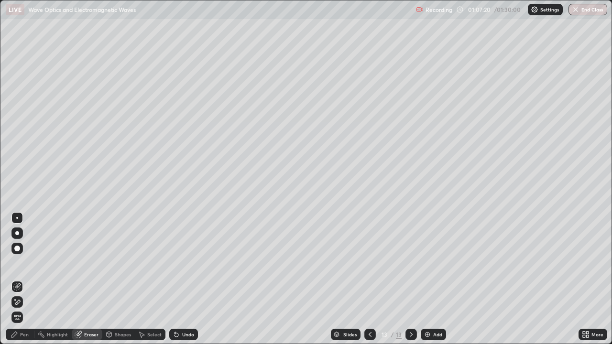
click at [112, 279] on icon at bounding box center [109, 335] width 8 height 8
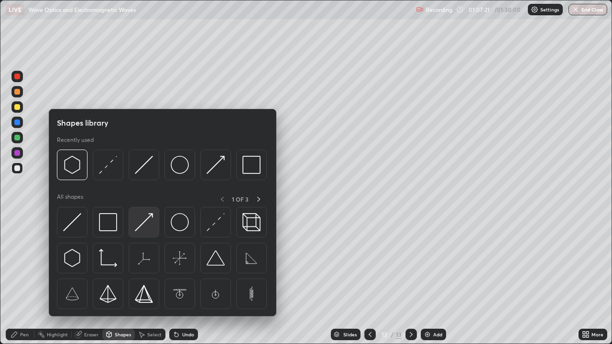
click at [145, 224] on img at bounding box center [144, 222] width 18 height 18
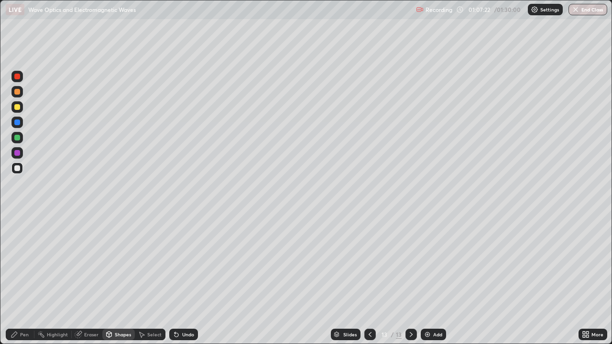
click at [16, 122] on div at bounding box center [17, 123] width 6 height 6
click at [17, 279] on icon at bounding box center [14, 335] width 6 height 6
click at [19, 152] on div at bounding box center [17, 153] width 6 height 6
click at [16, 138] on div at bounding box center [17, 138] width 6 height 6
click at [18, 154] on div at bounding box center [17, 153] width 6 height 6
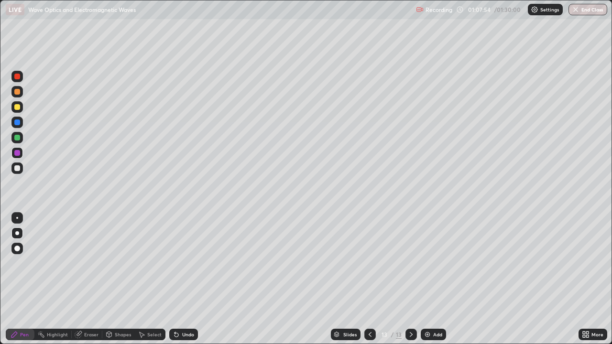
click at [17, 124] on div at bounding box center [17, 123] width 6 height 6
click at [17, 107] on div at bounding box center [17, 107] width 6 height 6
click at [18, 154] on div at bounding box center [17, 153] width 6 height 6
click at [16, 107] on div at bounding box center [17, 107] width 6 height 6
click at [14, 169] on div at bounding box center [17, 168] width 6 height 6
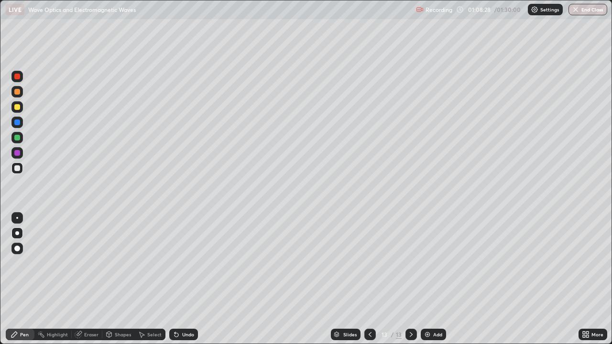
click at [186, 279] on div "Undo" at bounding box center [188, 334] width 12 height 5
click at [185, 279] on div "Undo" at bounding box center [188, 334] width 12 height 5
click at [187, 279] on div "Undo" at bounding box center [188, 334] width 12 height 5
click at [184, 279] on div "Undo" at bounding box center [183, 334] width 29 height 11
click at [183, 279] on div "Undo" at bounding box center [183, 334] width 29 height 11
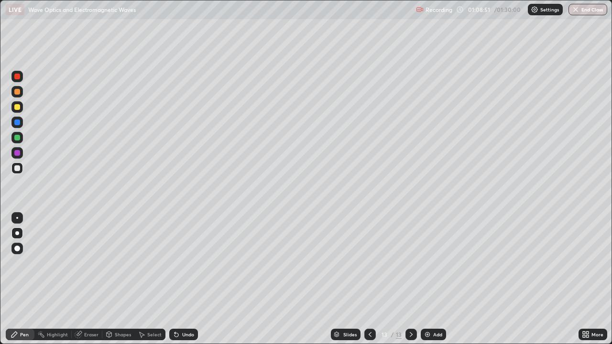
click at [184, 279] on div "Undo" at bounding box center [188, 334] width 12 height 5
click at [183, 279] on div "Undo" at bounding box center [188, 334] width 12 height 5
click at [179, 279] on div "Undo" at bounding box center [183, 334] width 29 height 11
click at [177, 279] on icon at bounding box center [177, 335] width 8 height 8
click at [175, 279] on icon at bounding box center [175, 332] width 1 height 1
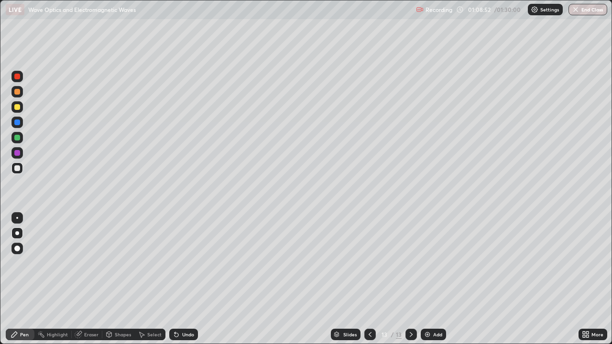
click at [176, 279] on icon at bounding box center [177, 335] width 4 height 4
click at [175, 279] on icon at bounding box center [177, 335] width 4 height 4
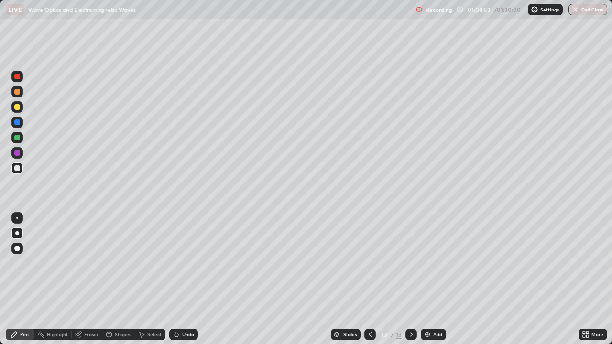
click at [176, 279] on icon at bounding box center [177, 335] width 4 height 4
click at [118, 279] on div "Shapes" at bounding box center [123, 334] width 16 height 5
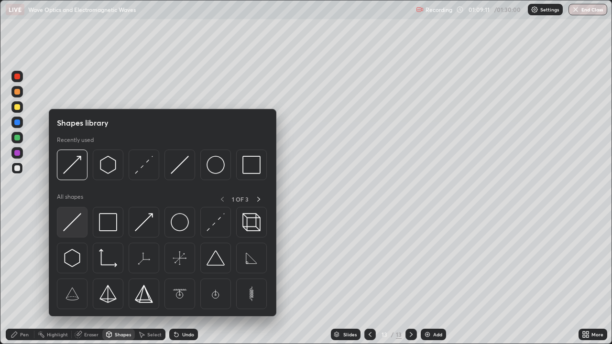
click at [73, 223] on img at bounding box center [72, 222] width 18 height 18
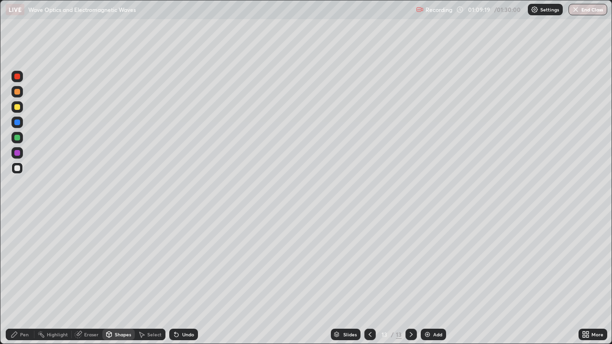
click at [22, 279] on div "Pen" at bounding box center [24, 334] width 9 height 5
click at [18, 154] on div at bounding box center [17, 153] width 6 height 6
click at [115, 279] on div "Shapes" at bounding box center [123, 334] width 16 height 5
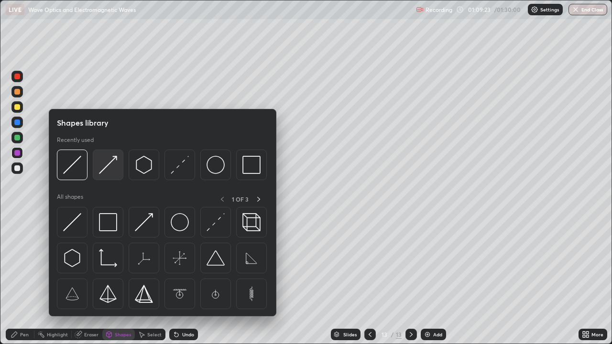
click at [108, 169] on img at bounding box center [108, 165] width 18 height 18
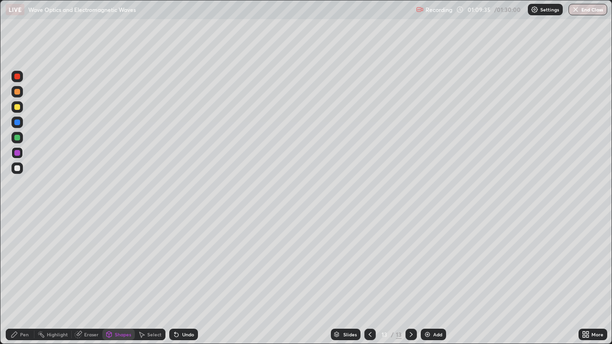
click at [21, 279] on div "Pen" at bounding box center [24, 334] width 9 height 5
click at [19, 108] on div at bounding box center [17, 107] width 6 height 6
click at [17, 124] on div at bounding box center [17, 123] width 6 height 6
click at [182, 279] on div "Undo" at bounding box center [188, 334] width 12 height 5
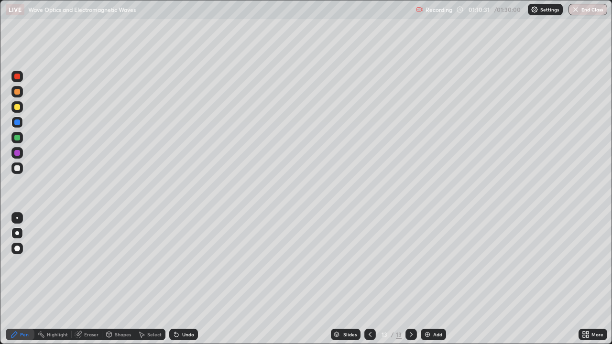
click at [19, 108] on div at bounding box center [17, 107] width 6 height 6
click at [22, 169] on div at bounding box center [16, 168] width 11 height 11
click at [410, 279] on icon at bounding box center [411, 335] width 8 height 8
click at [428, 279] on img at bounding box center [428, 335] width 8 height 8
click at [369, 279] on icon at bounding box center [370, 335] width 8 height 8
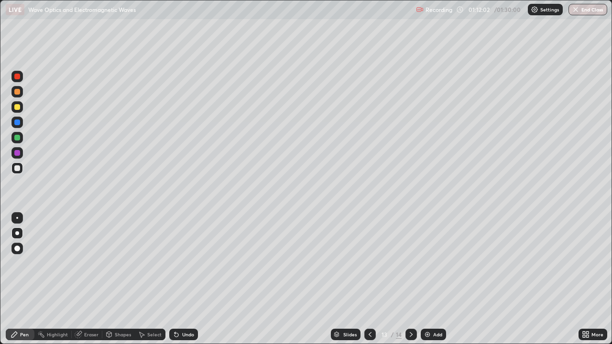
click at [409, 279] on icon at bounding box center [411, 335] width 8 height 8
click at [88, 279] on div "Eraser" at bounding box center [91, 334] width 14 height 5
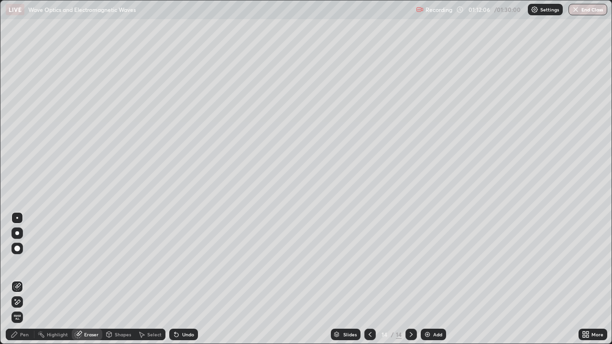
click at [22, 279] on div "Pen" at bounding box center [24, 334] width 9 height 5
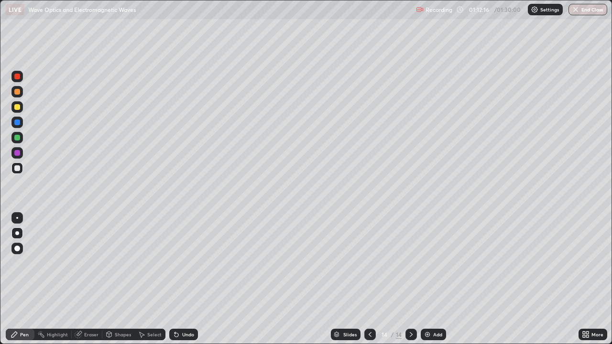
click at [175, 279] on icon at bounding box center [175, 332] width 1 height 1
click at [179, 279] on div "Undo" at bounding box center [183, 334] width 29 height 11
click at [180, 279] on div "Undo" at bounding box center [183, 334] width 29 height 11
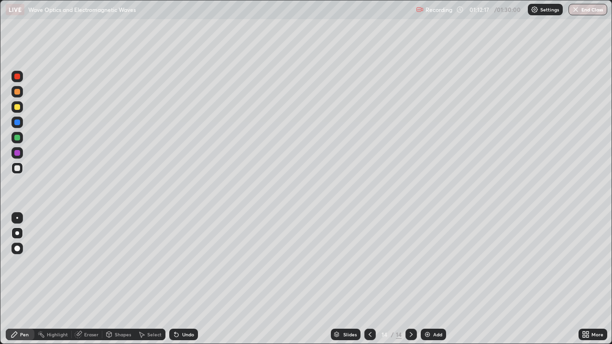
click at [179, 279] on div "Undo" at bounding box center [183, 334] width 29 height 11
click at [175, 279] on icon at bounding box center [175, 332] width 1 height 1
click at [181, 279] on div "Undo" at bounding box center [183, 334] width 29 height 11
click at [178, 279] on icon at bounding box center [177, 335] width 8 height 8
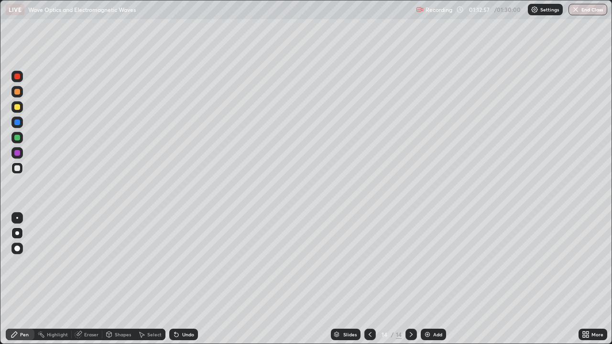
click at [178, 279] on icon at bounding box center [177, 335] width 8 height 8
click at [175, 279] on icon at bounding box center [177, 335] width 4 height 4
click at [367, 279] on icon at bounding box center [370, 335] width 8 height 8
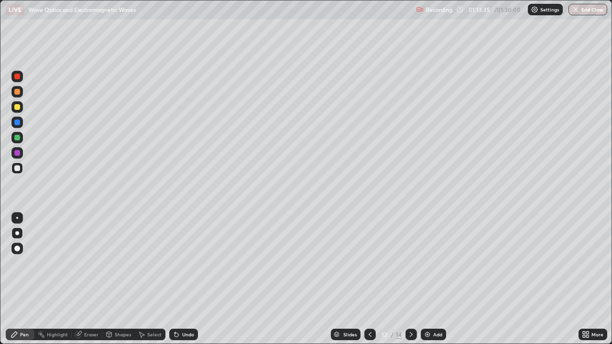
click at [409, 279] on icon at bounding box center [411, 335] width 8 height 8
click at [369, 279] on icon at bounding box center [370, 335] width 8 height 8
click at [410, 279] on icon at bounding box center [411, 335] width 8 height 8
click at [409, 279] on icon at bounding box center [411, 335] width 8 height 8
click at [427, 279] on img at bounding box center [428, 335] width 8 height 8
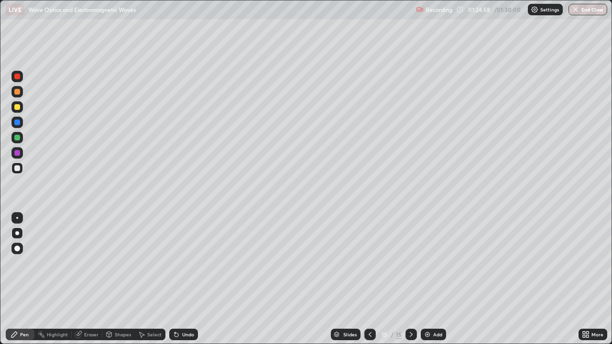
click at [185, 279] on div "Undo" at bounding box center [188, 334] width 12 height 5
click at [184, 279] on div "Undo" at bounding box center [188, 334] width 12 height 5
click at [186, 279] on div "Undo" at bounding box center [183, 334] width 29 height 11
click at [579, 11] on img "button" at bounding box center [576, 10] width 8 height 8
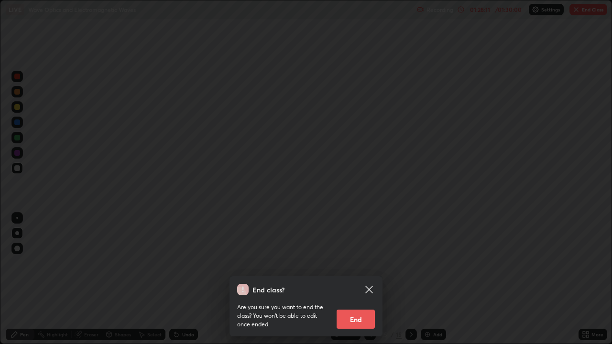
click at [355, 279] on button "End" at bounding box center [356, 319] width 38 height 19
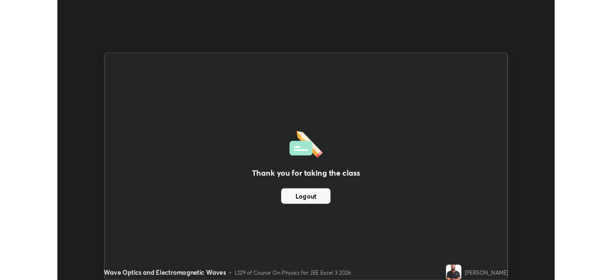
scroll to position [47546, 47214]
